Goal: Task Accomplishment & Management: Manage account settings

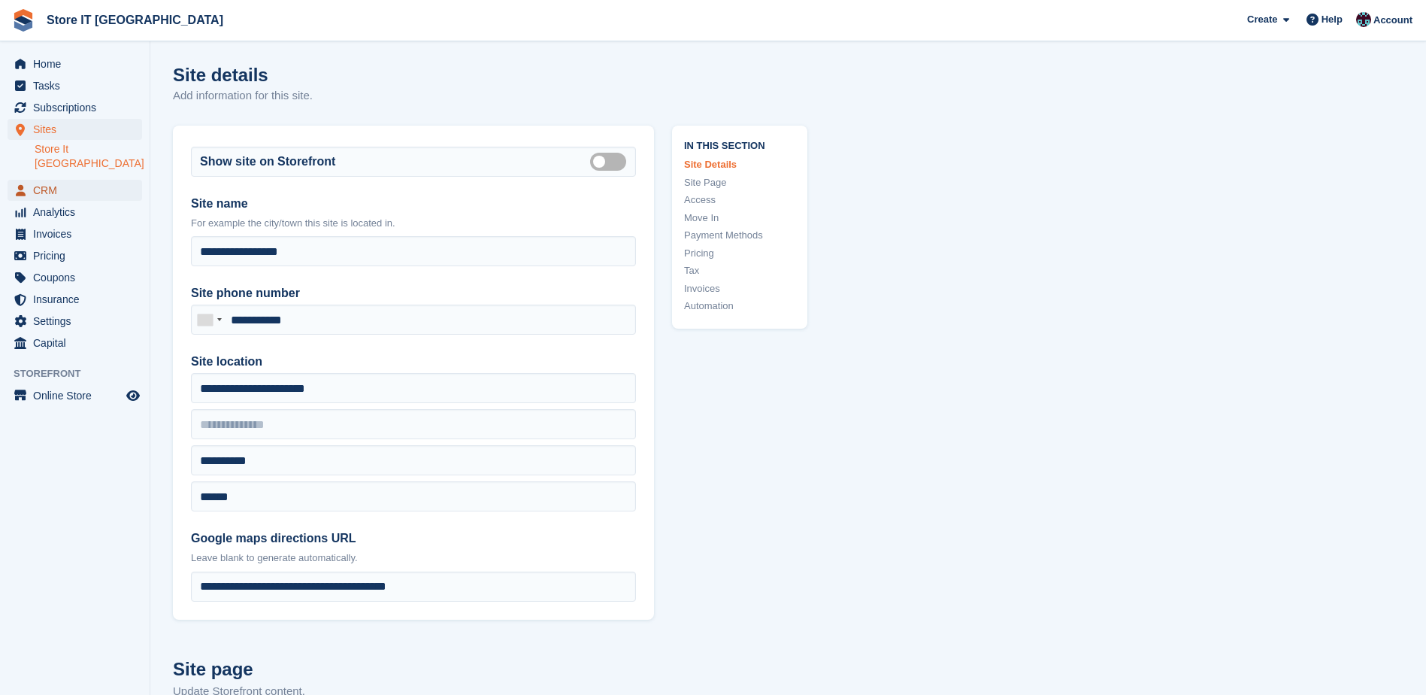
click at [41, 180] on span "CRM" at bounding box center [78, 190] width 90 height 21
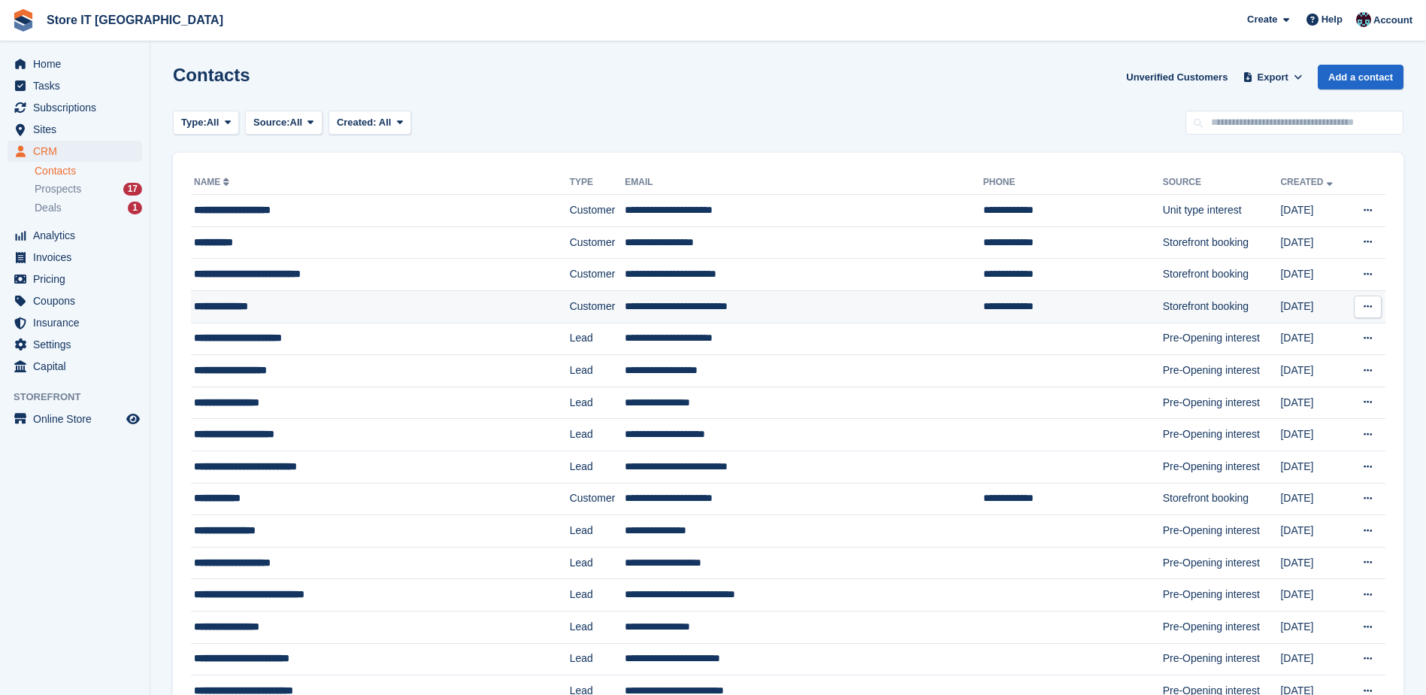
click at [236, 302] on div "**********" at bounding box center [348, 306] width 309 height 16
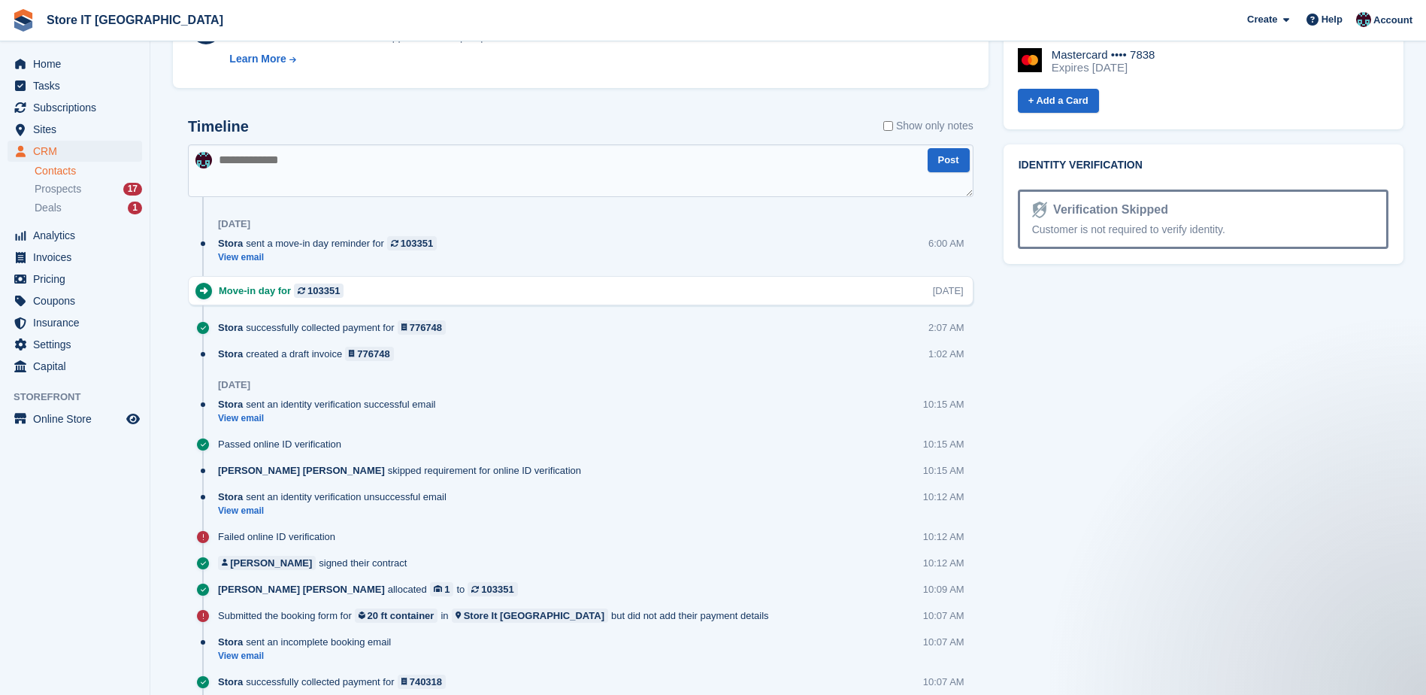
scroll to position [752, 0]
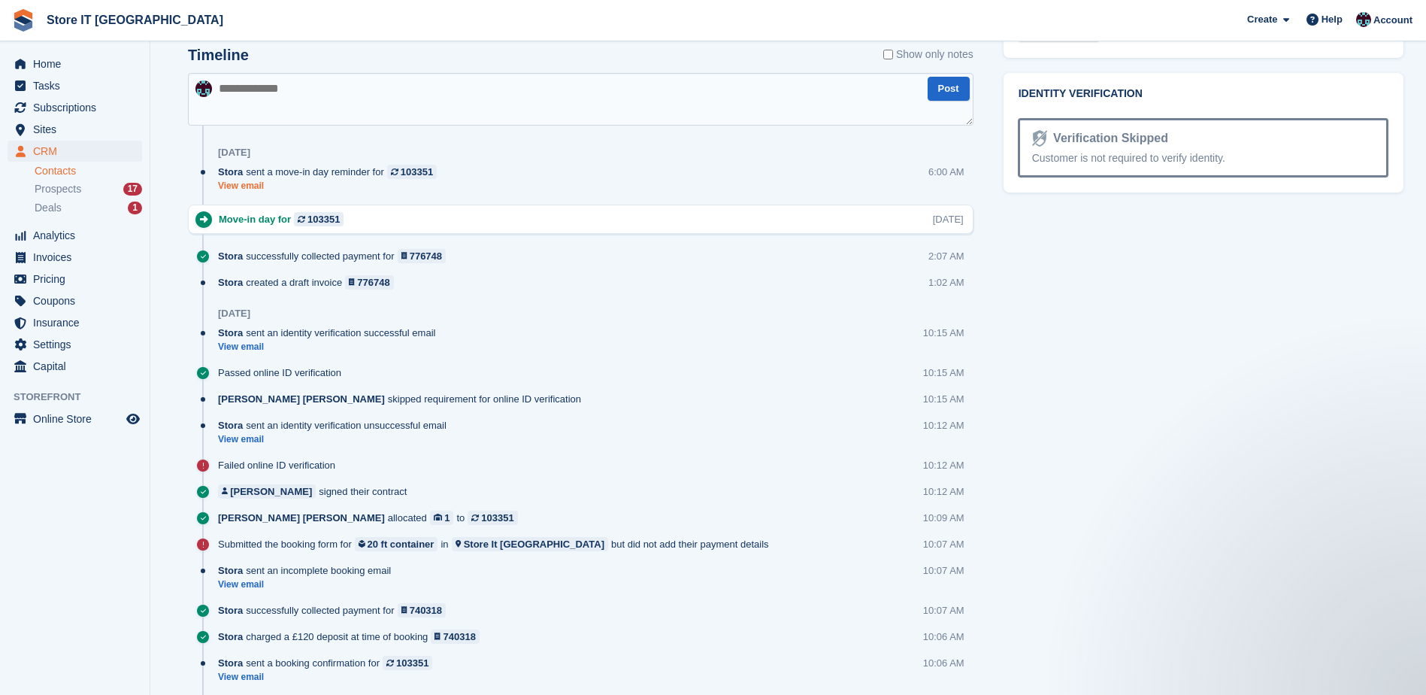
click at [237, 189] on link "View email" at bounding box center [331, 186] width 226 height 13
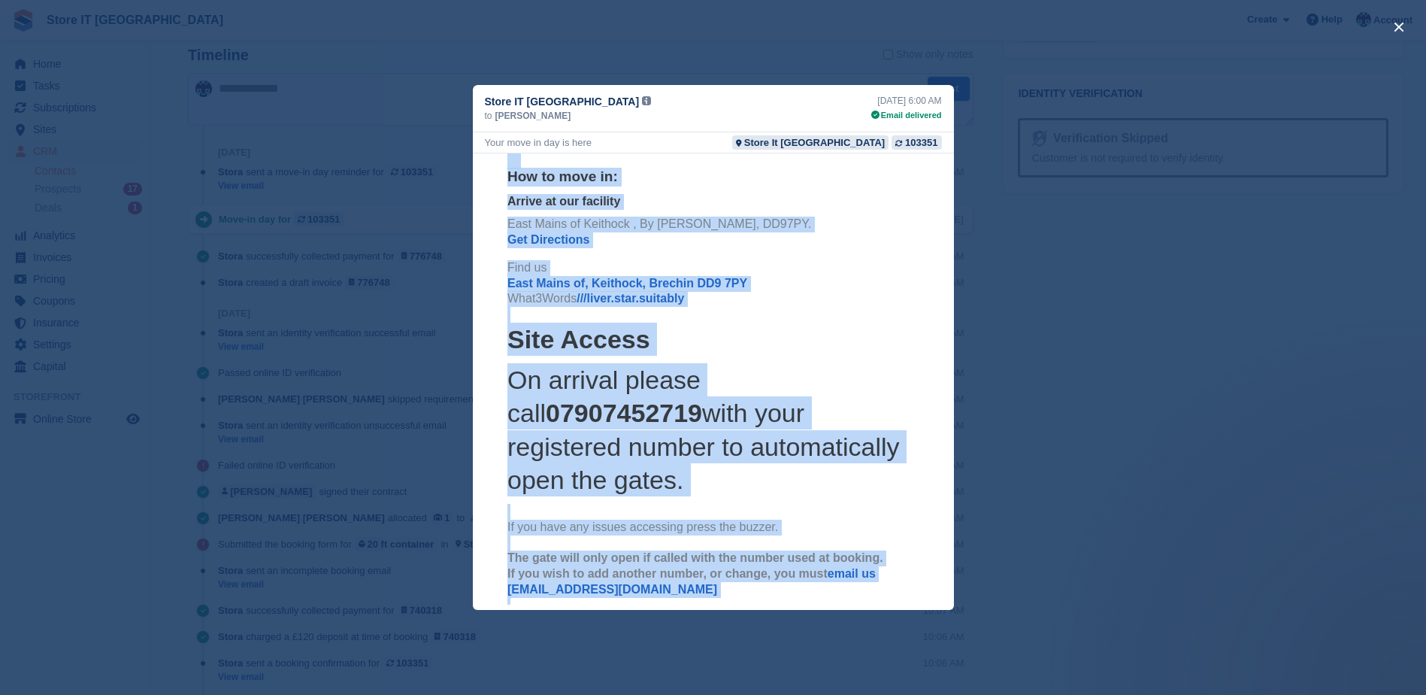
scroll to position [0, 0]
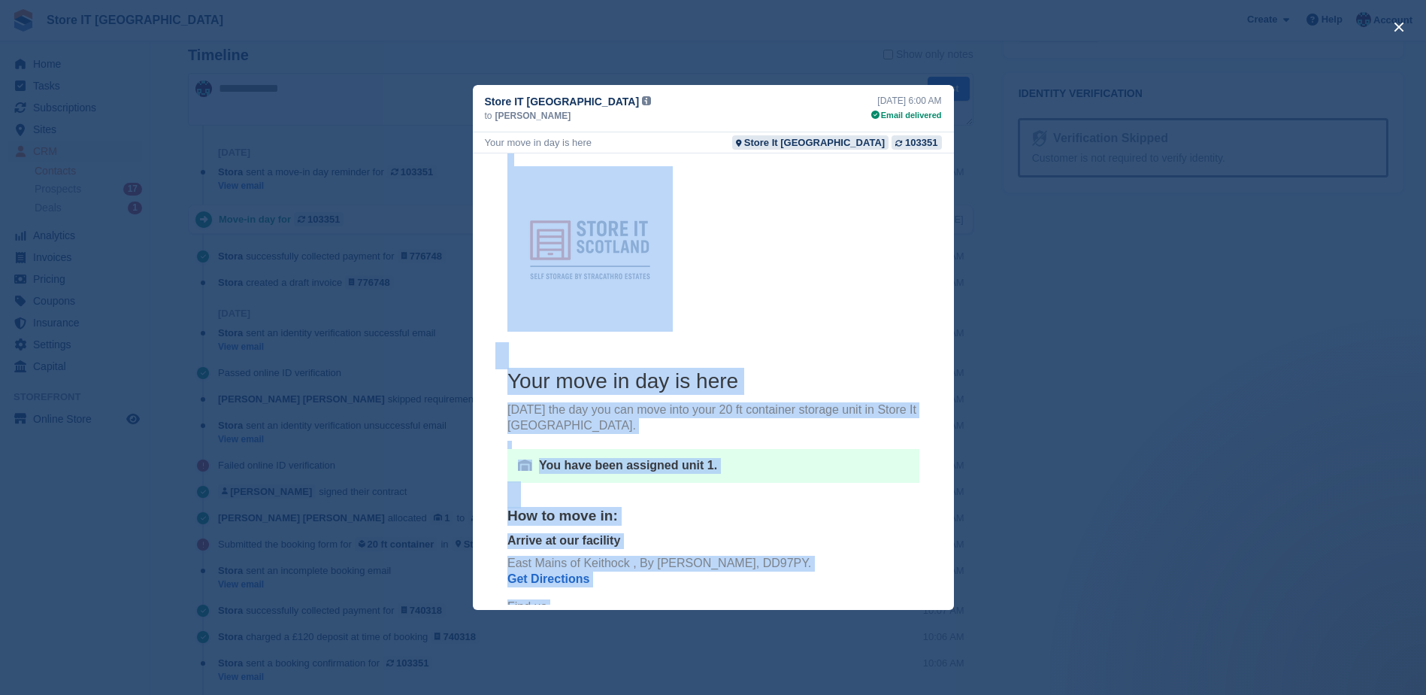
drag, startPoint x: 728, startPoint y: 583, endPoint x: 449, endPoint y: 158, distance: 509.1
drag, startPoint x: 449, startPoint y: 158, endPoint x: 579, endPoint y: 184, distance: 132.7
copy center "Your move in day is here Today's the day you can move into your 20 ft container…"
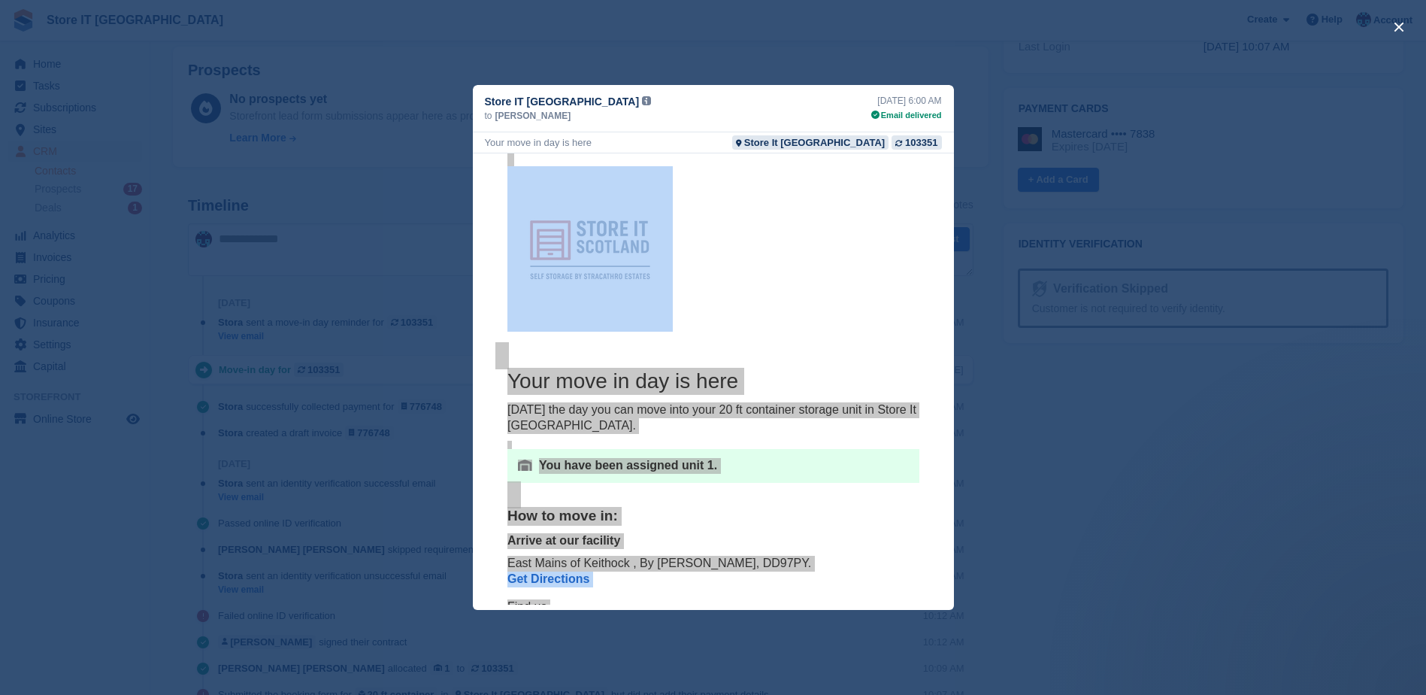
click at [1103, 442] on div "close" at bounding box center [713, 347] width 1426 height 695
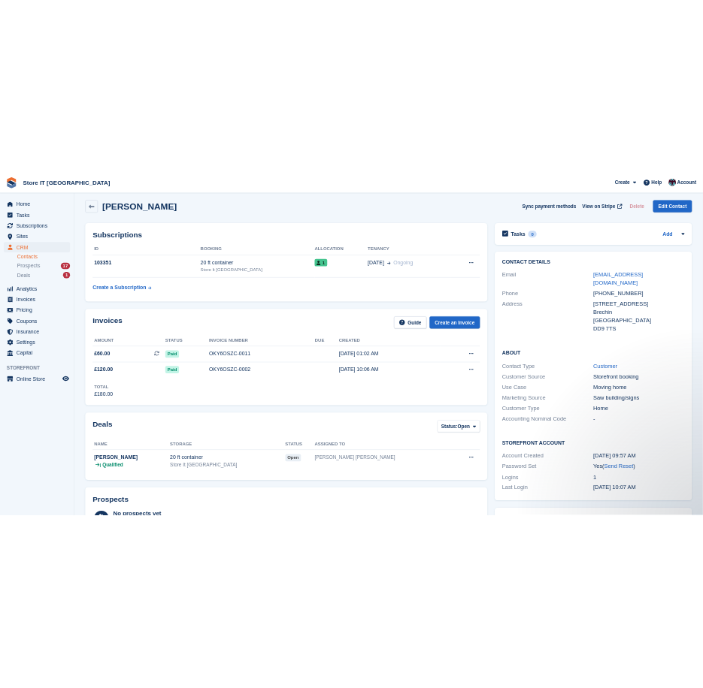
scroll to position [0, 0]
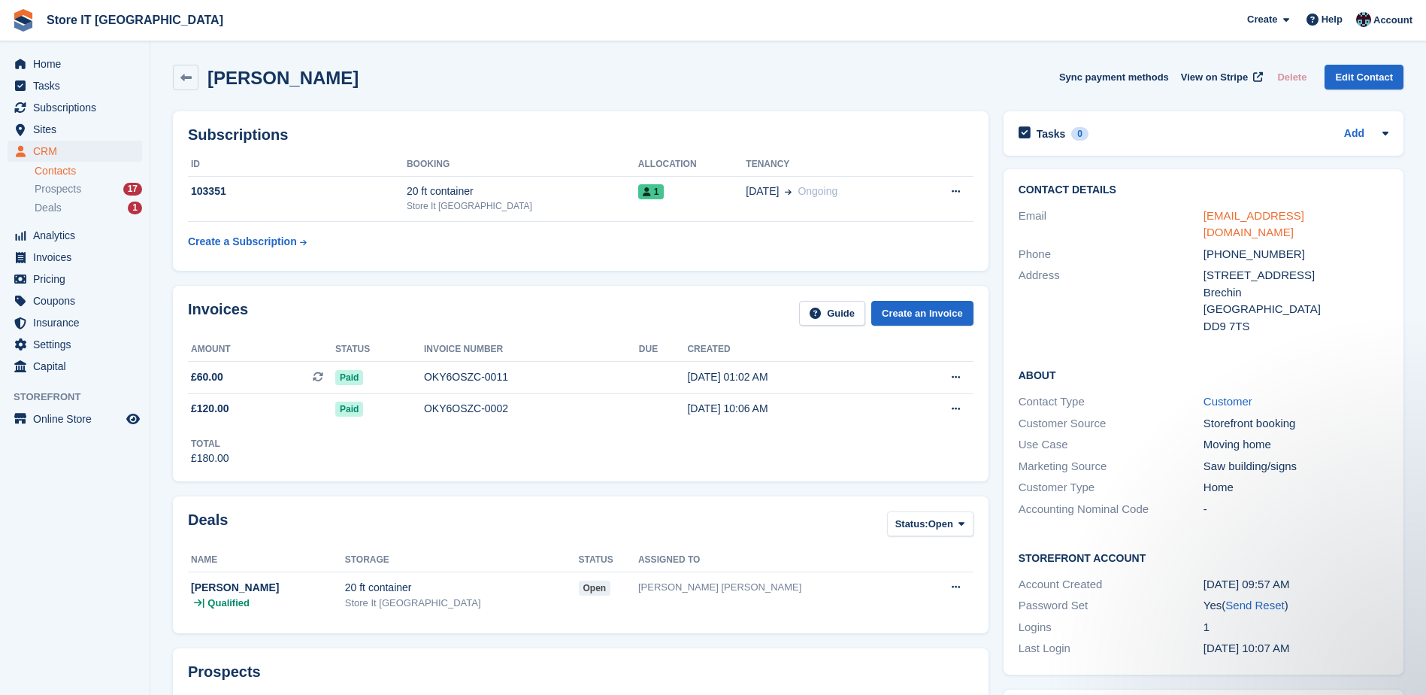
click at [1269, 213] on link "johnhorsburgh@hotmail.co.uk" at bounding box center [1253, 224] width 101 height 30
drag, startPoint x: 1366, startPoint y: 215, endPoint x: 1194, endPoint y: 213, distance: 172.1
click at [1194, 213] on div "Email johnhorsburgh@hotmail.co.uk" at bounding box center [1203, 224] width 370 height 38
copy div "johnhorsburgh@hotmail.co.uk"
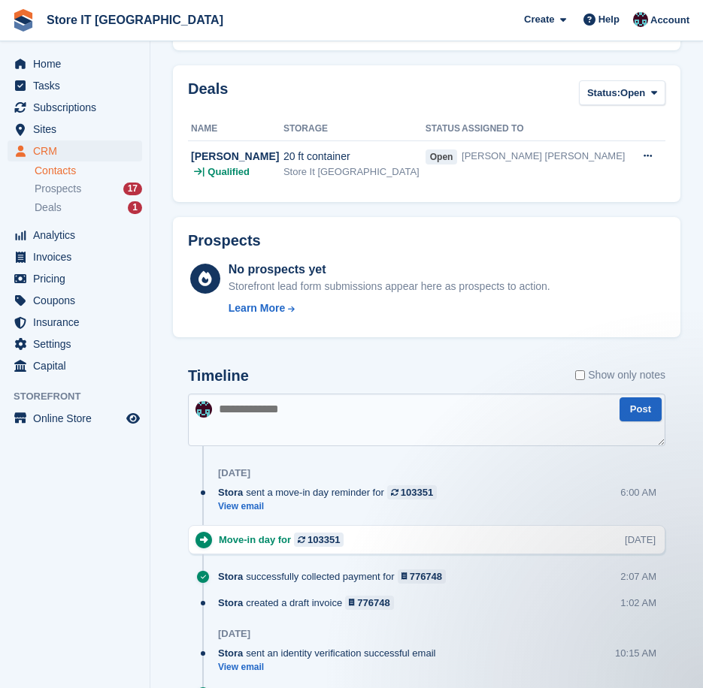
scroll to position [451, 0]
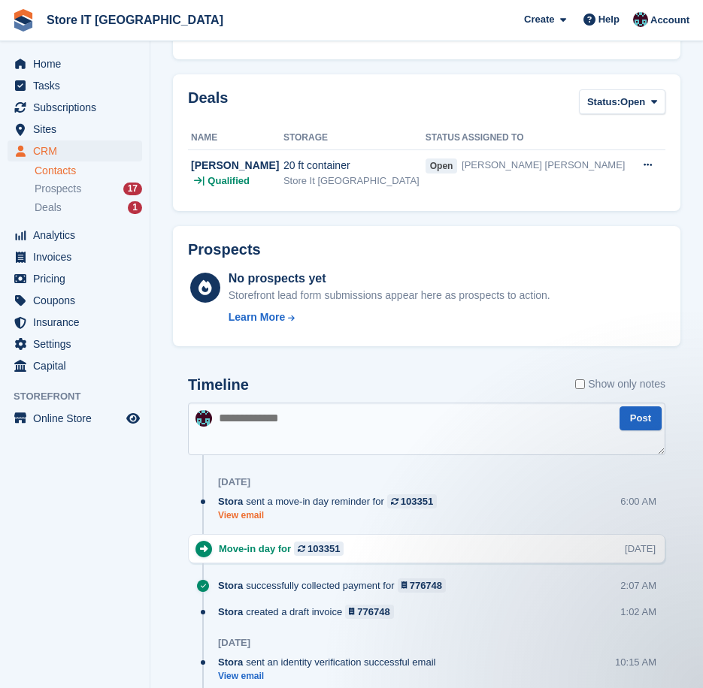
click at [244, 510] on link "View email" at bounding box center [331, 516] width 226 height 13
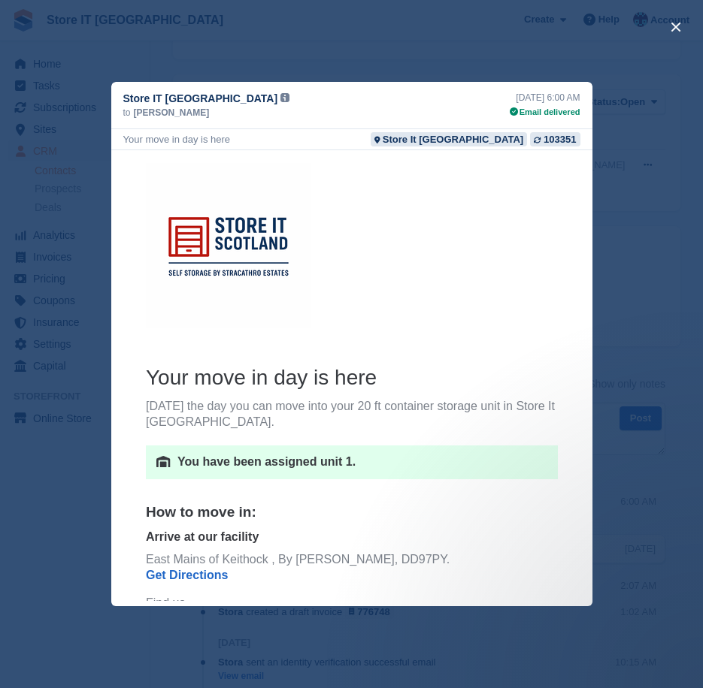
scroll to position [0, 0]
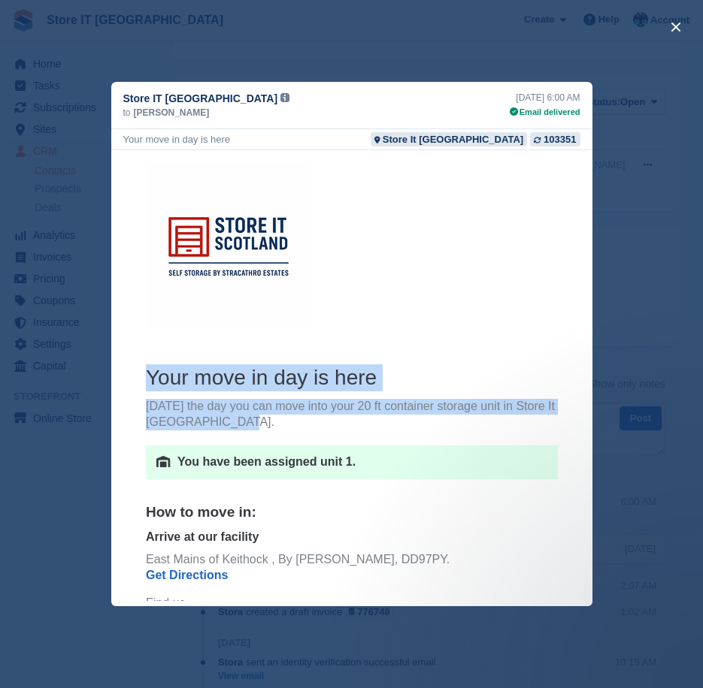
drag, startPoint x: 141, startPoint y: 373, endPoint x: 319, endPoint y: 422, distance: 184.9
copy th "Your move in day is here Today's the day you can move into your 20 ft container…"
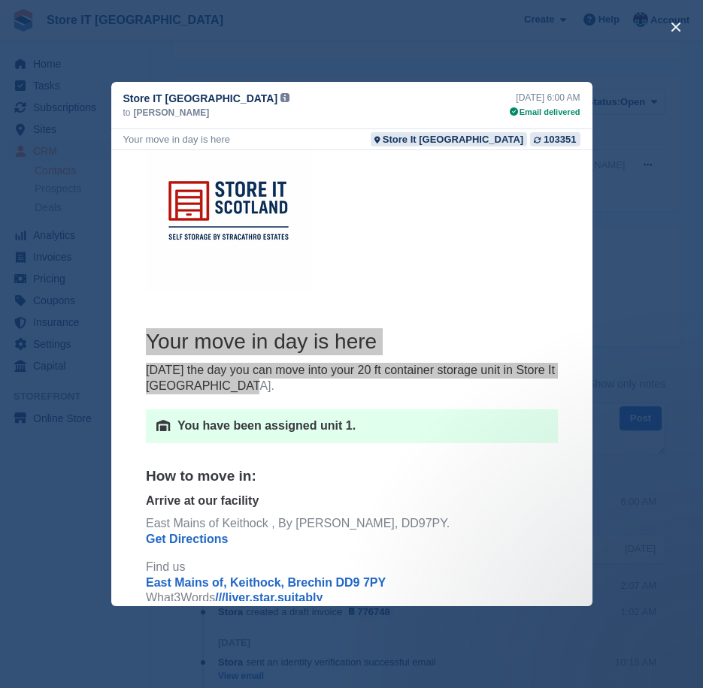
scroll to position [75, 0]
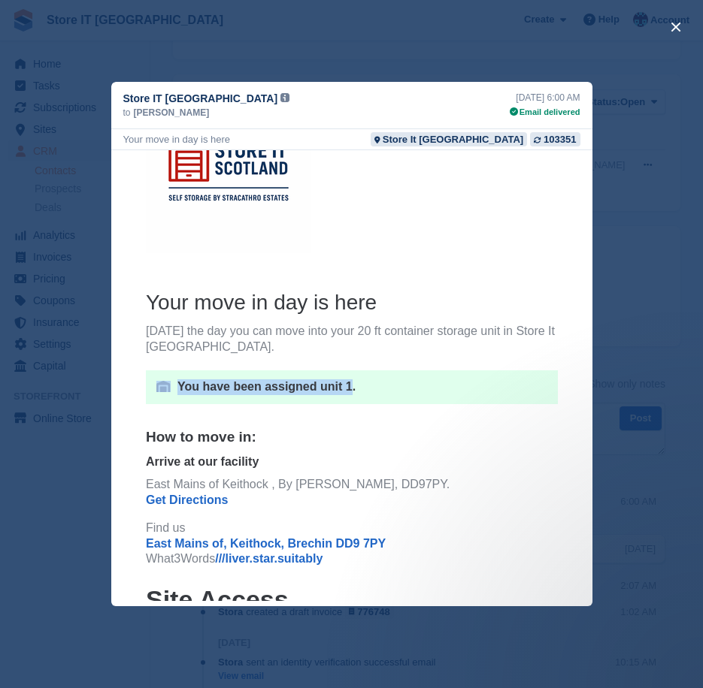
drag, startPoint x: 345, startPoint y: 389, endPoint x: 150, endPoint y: 386, distance: 195.4
click at [150, 386] on tr "You have been assigned unit 1." at bounding box center [351, 388] width 412 height 34
copy tr "You have been assigned unit 1"
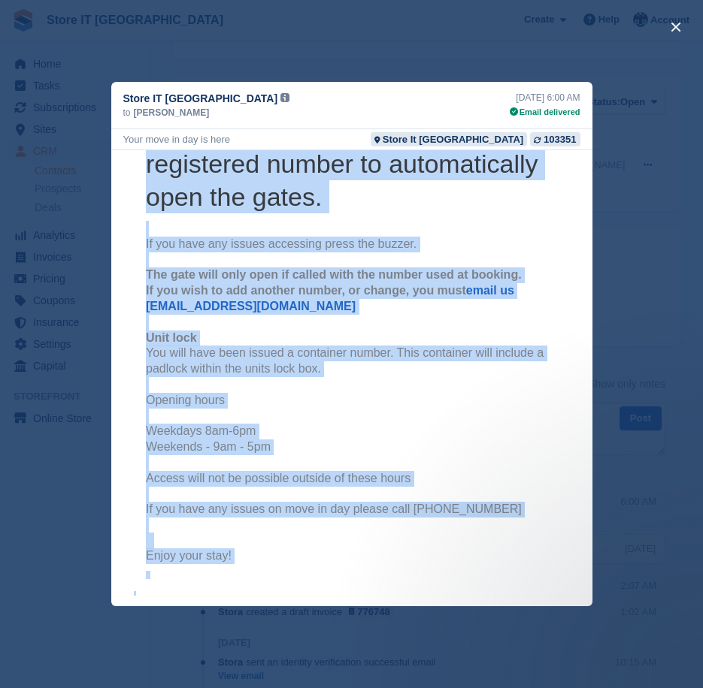
scroll to position [685, 0]
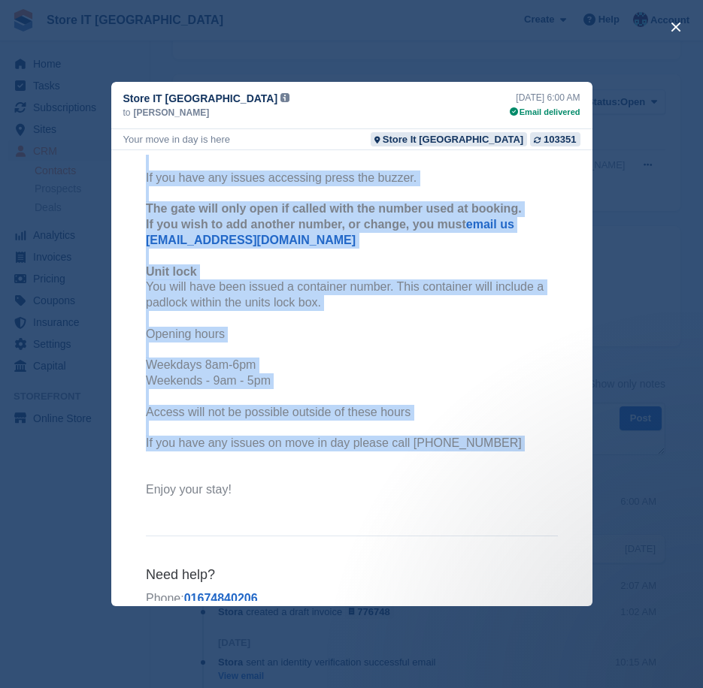
drag, startPoint x: 139, startPoint y: 437, endPoint x: 439, endPoint y: 431, distance: 300.0
click at [439, 431] on th "Your move in day is here Today's the day you can move into your 20 ft container…" at bounding box center [351, 97] width 412 height 834
copy th "How to move in: Arrive at our facility East Mains of Keithock , By Brechin, DD9…"
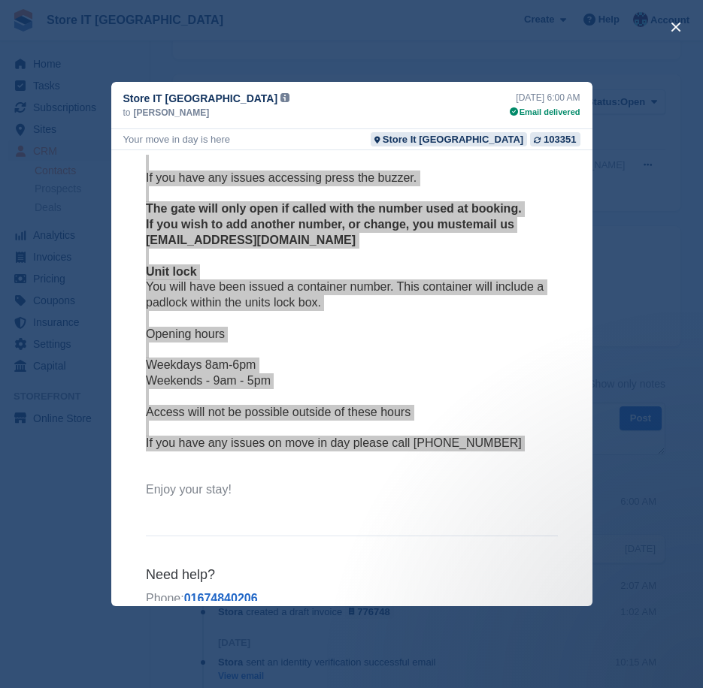
click at [324, 52] on div "close" at bounding box center [351, 344] width 703 height 688
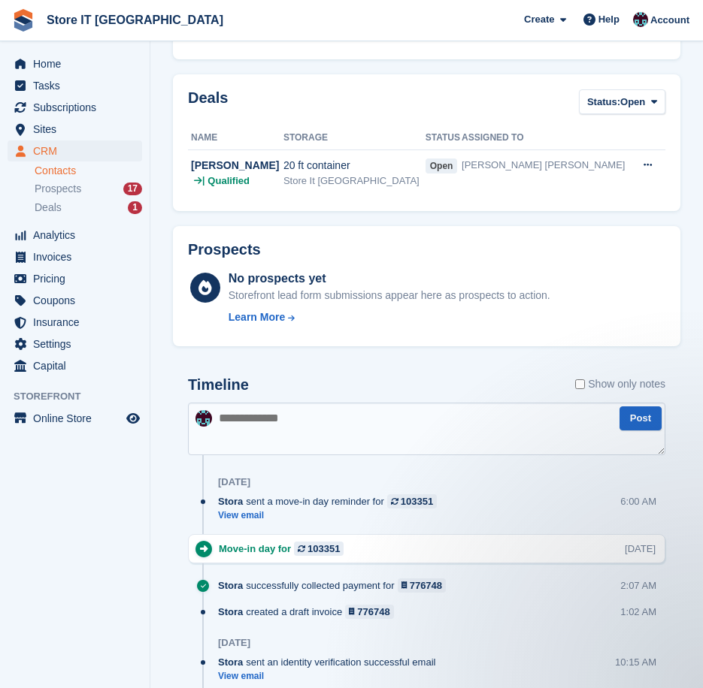
scroll to position [0, 0]
click at [45, 129] on span "Sites" at bounding box center [78, 129] width 90 height 21
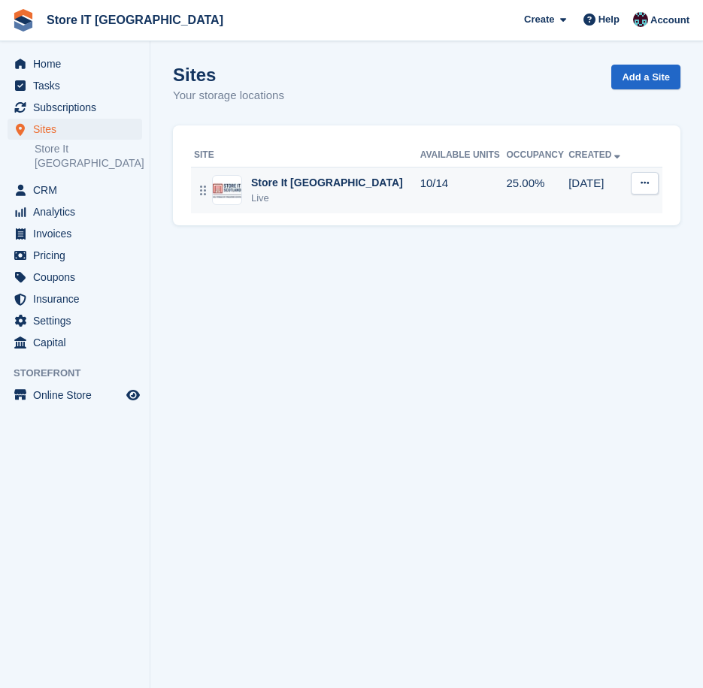
click at [569, 201] on td "28 May" at bounding box center [597, 190] width 59 height 47
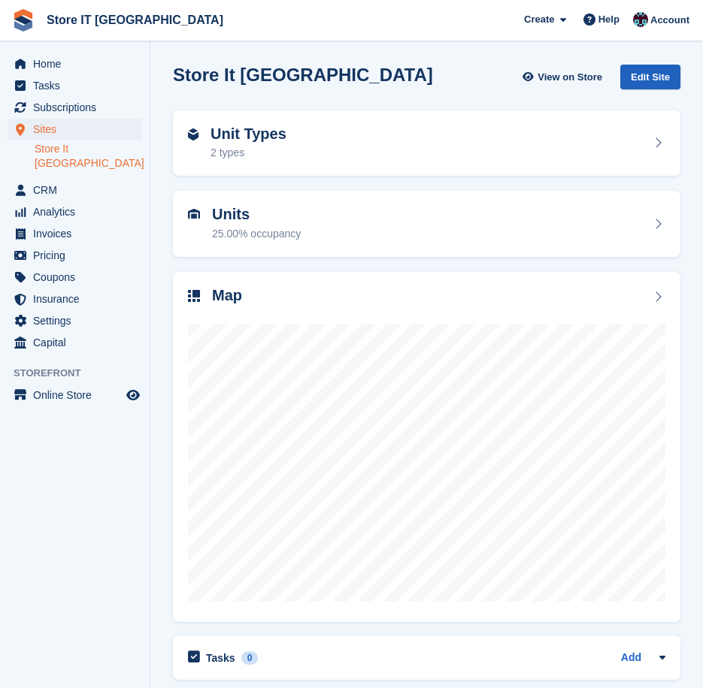
click at [636, 81] on div "Edit Site" at bounding box center [650, 77] width 60 height 25
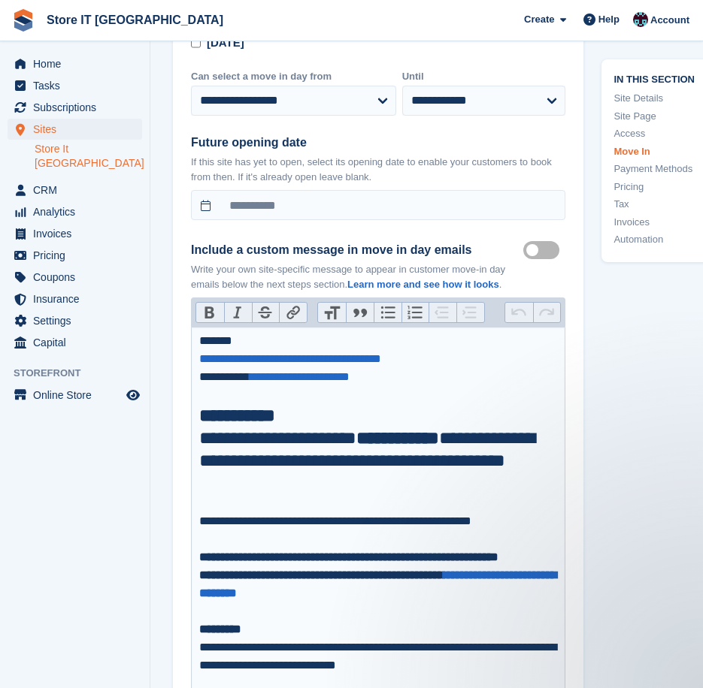
click at [335, 495] on div "**********" at bounding box center [378, 522] width 359 height 54
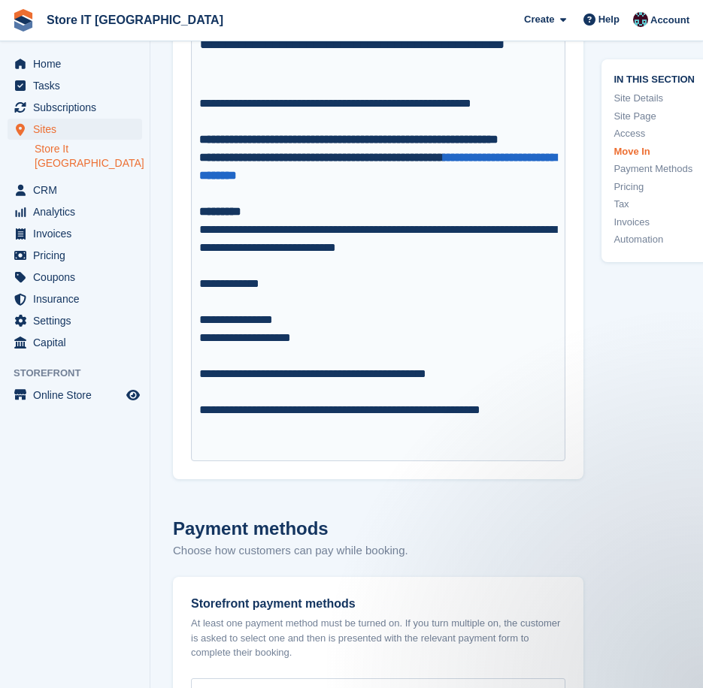
scroll to position [4660, 0]
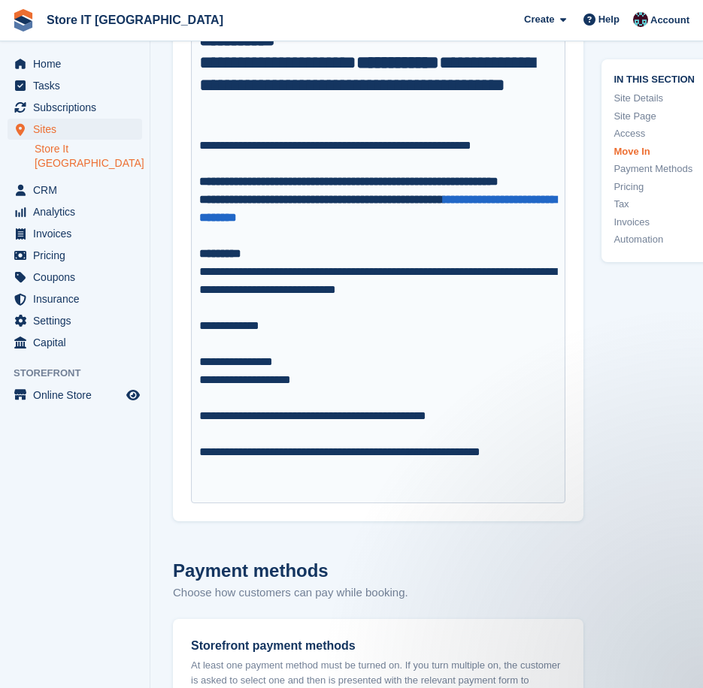
click at [310, 432] on div "**********" at bounding box center [378, 335] width 359 height 325
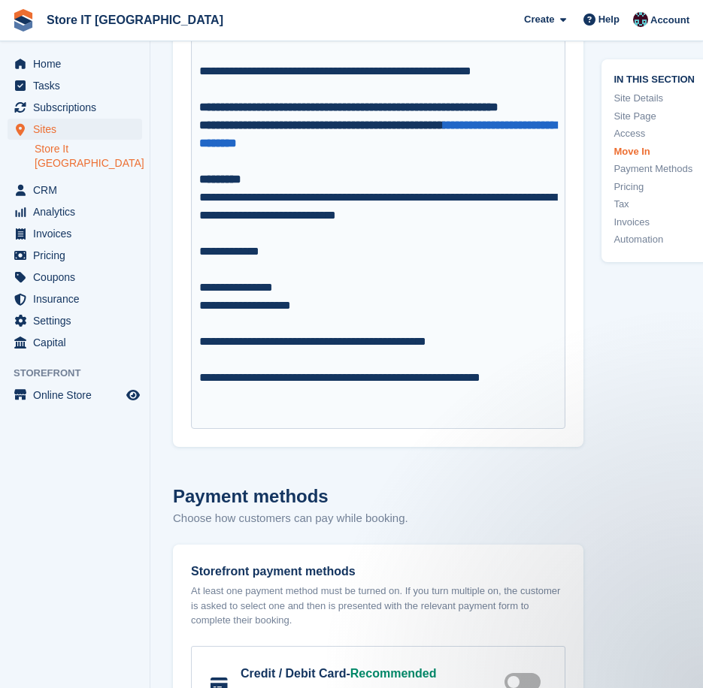
scroll to position [4735, 0]
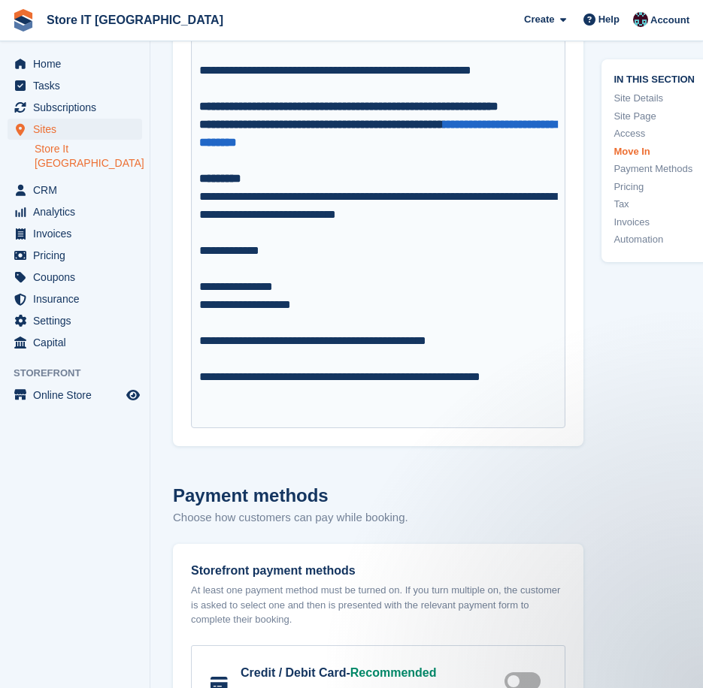
drag, startPoint x: 343, startPoint y: 381, endPoint x: 328, endPoint y: 390, distance: 16.9
click at [328, 390] on trix-editor "**********" at bounding box center [378, 152] width 374 height 552
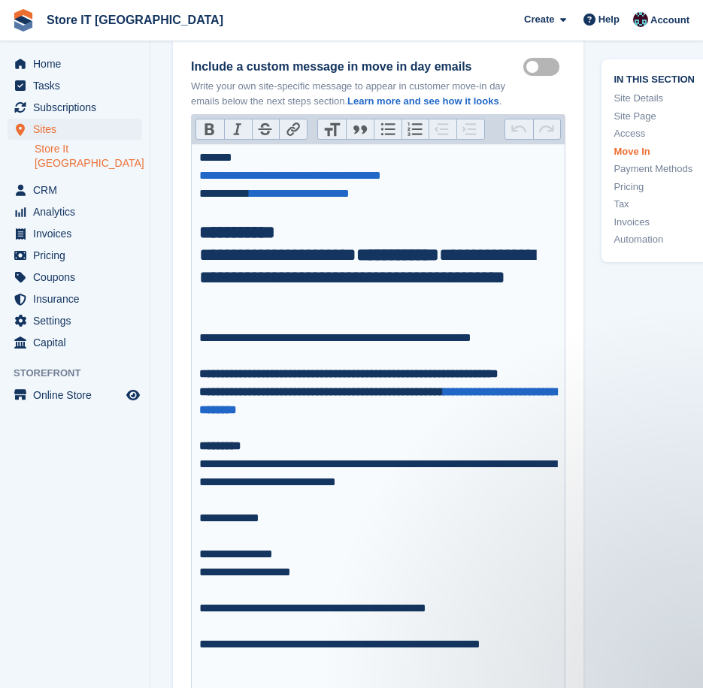
scroll to position [4435, 0]
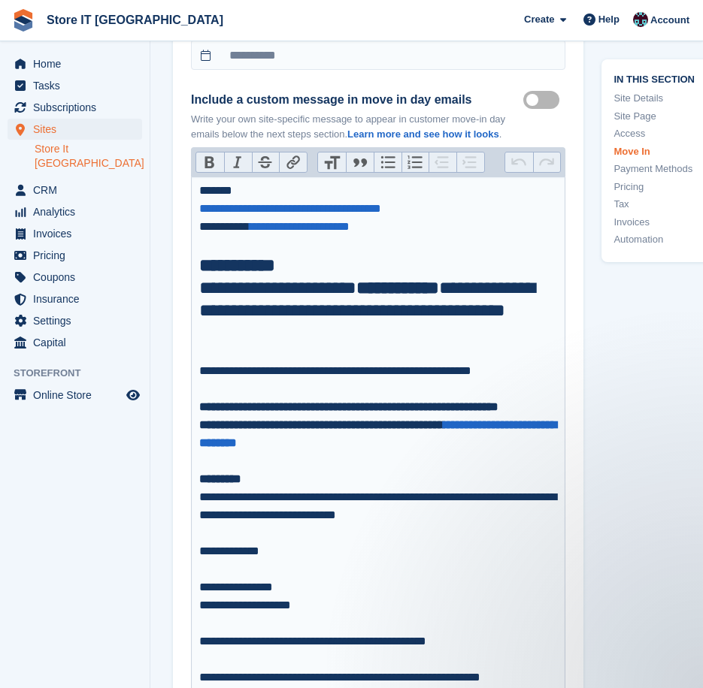
click at [492, 277] on h1 "**********" at bounding box center [378, 311] width 359 height 68
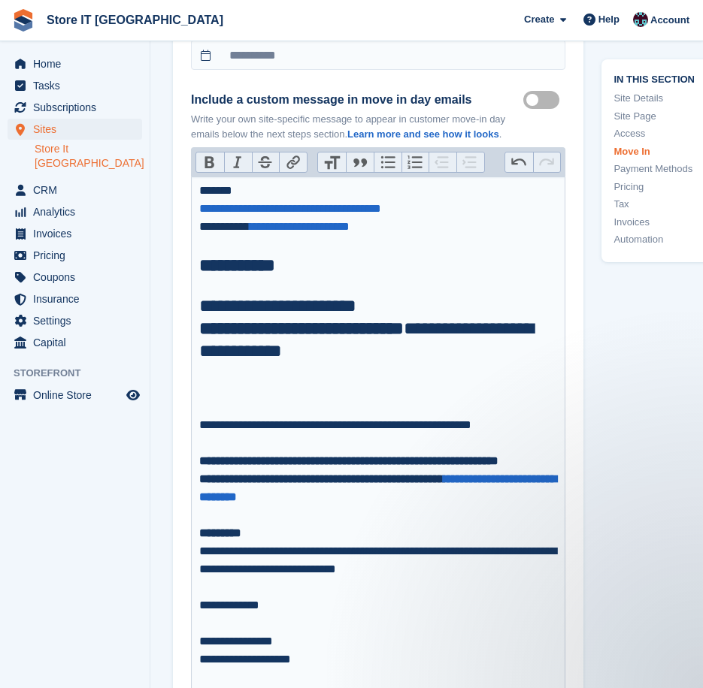
type trix-editor "**********"
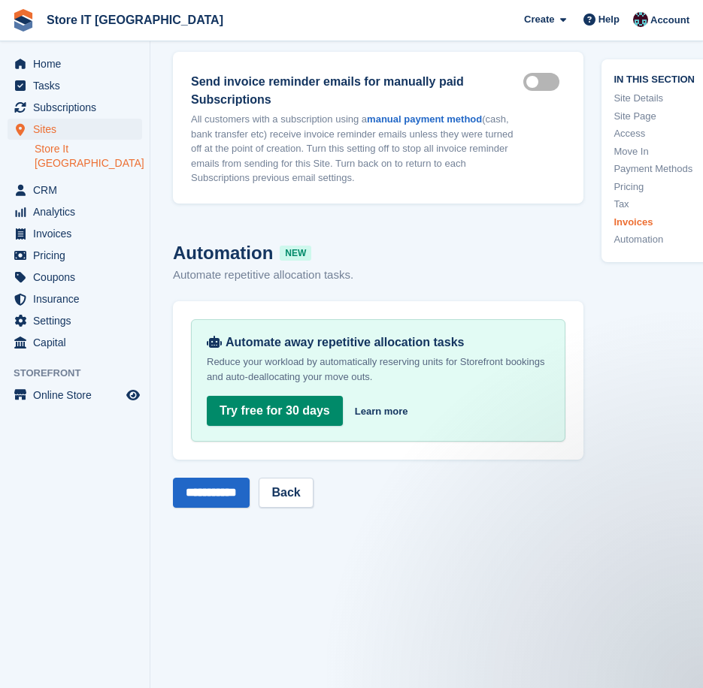
scroll to position [6689, 0]
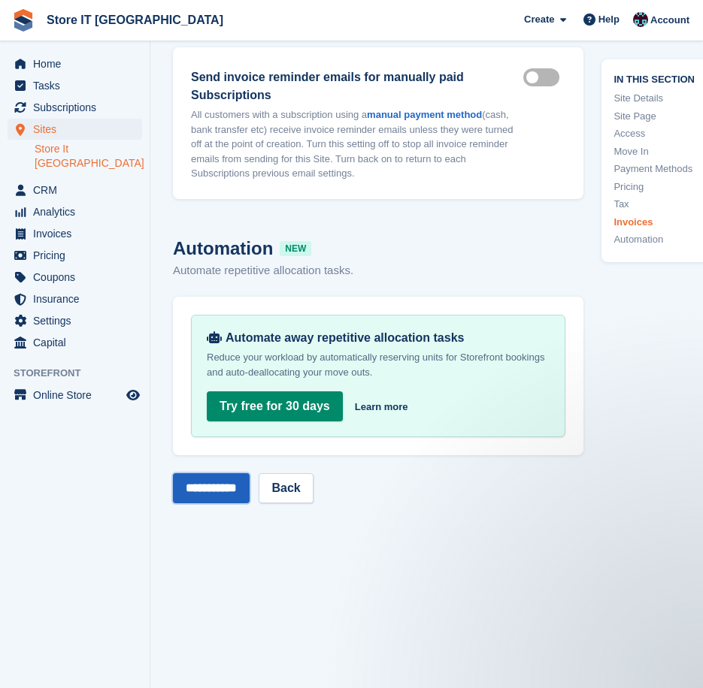
click at [227, 474] on input "**********" at bounding box center [211, 489] width 77 height 30
